Goal: Task Accomplishment & Management: Use online tool/utility

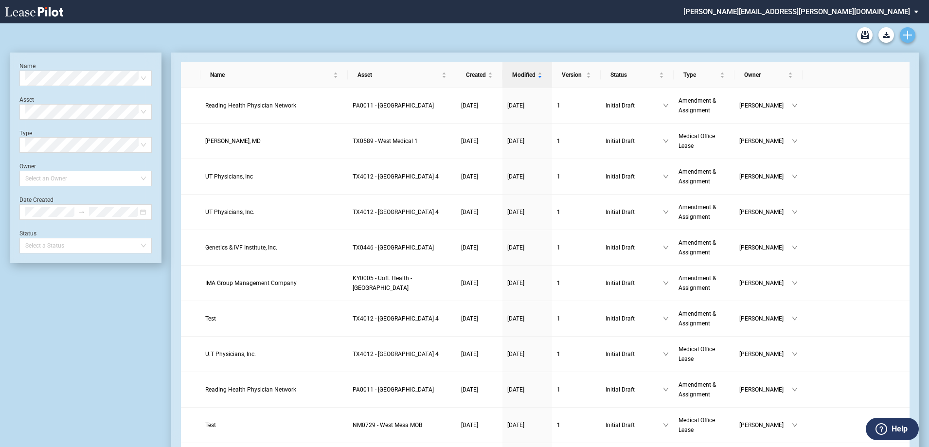
click at [910, 35] on use "Create new document" at bounding box center [907, 35] width 9 height 9
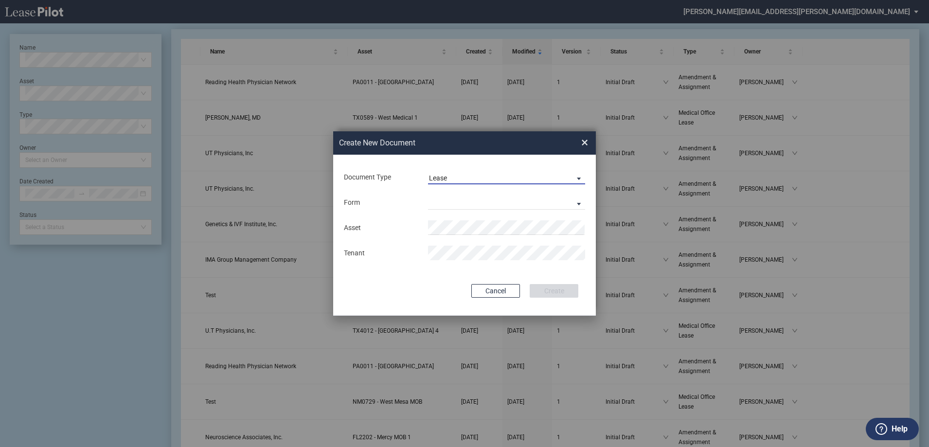
click at [461, 176] on span "Lease" at bounding box center [499, 179] width 140 height 10
click at [453, 173] on md-option "Lease" at bounding box center [507, 177] width 173 height 23
click at [449, 200] on md-select "Medical Office Lease Scottsdale Lease Louisville Lease 1370 Medical Place Lease…" at bounding box center [506, 202] width 157 height 15
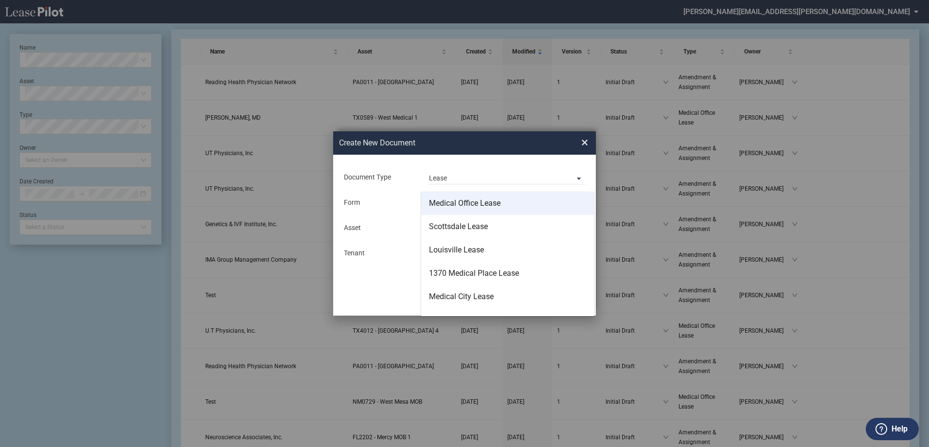
click at [448, 204] on div "Medical Office Lease" at bounding box center [464, 203] width 71 height 11
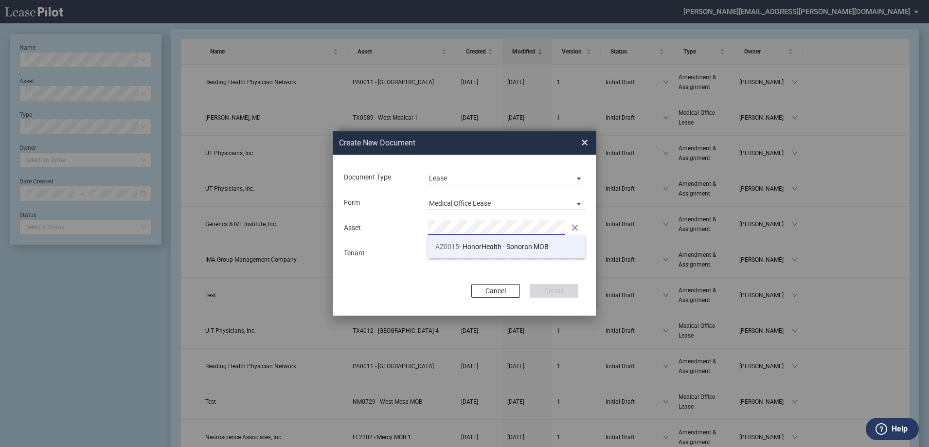
click at [530, 246] on span "AZ0015 - HonorHealth - Sonoran MOB" at bounding box center [491, 247] width 113 height 8
click at [564, 293] on button "Create" at bounding box center [553, 291] width 49 height 14
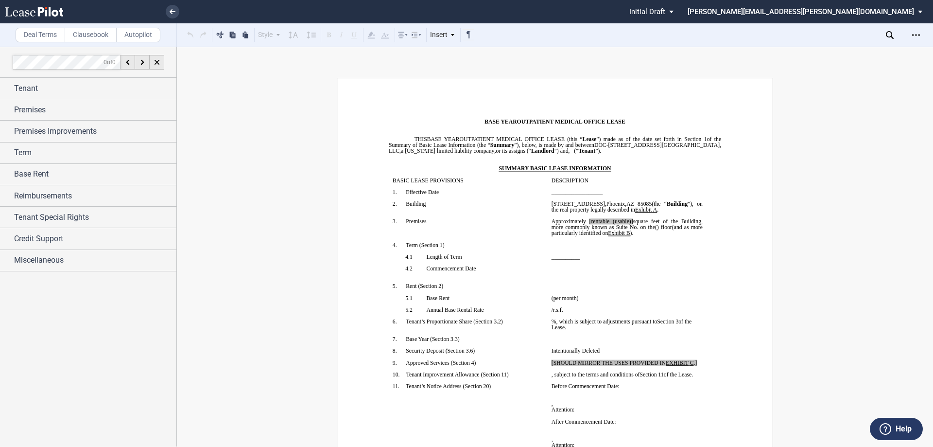
click at [106, 35] on label "Clausebook" at bounding box center [91, 35] width 52 height 15
